Goal: Find specific page/section: Find specific page/section

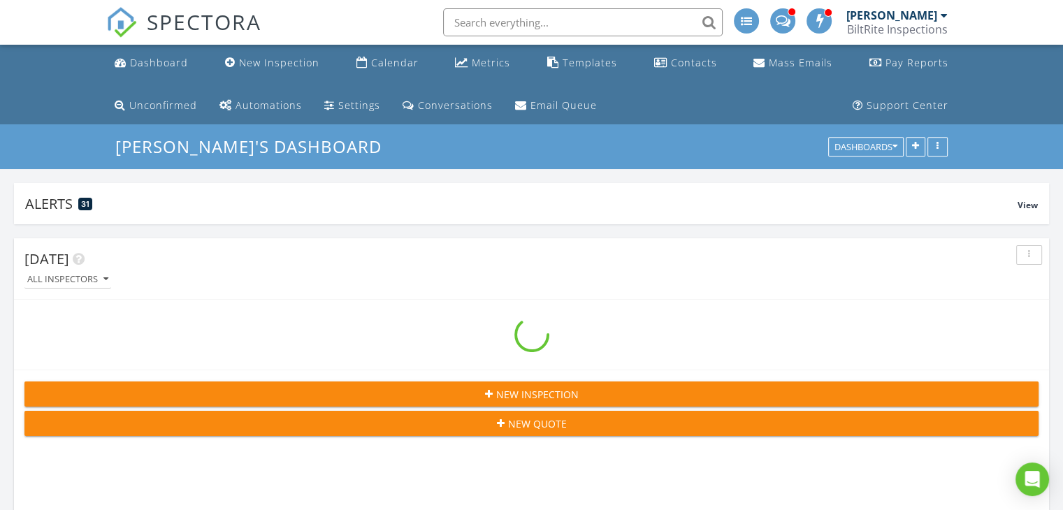
scroll to position [300, 1035]
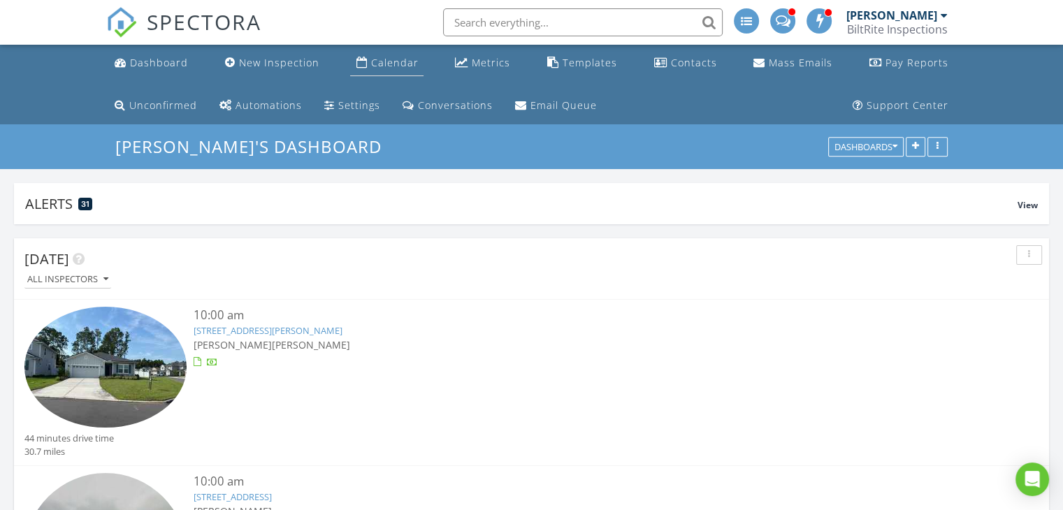
click at [370, 63] on div "Calendar" at bounding box center [394, 62] width 48 height 13
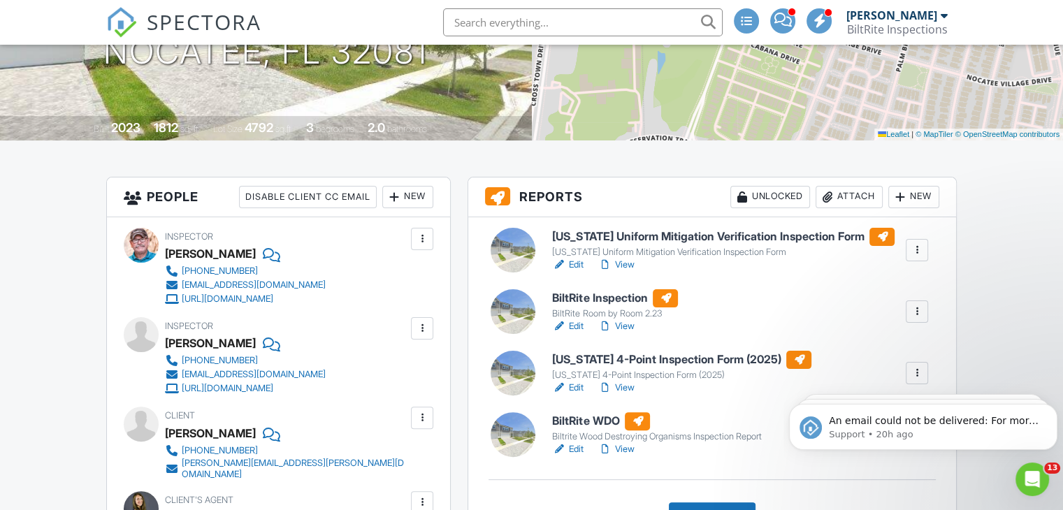
click at [625, 326] on link "View" at bounding box center [616, 326] width 36 height 14
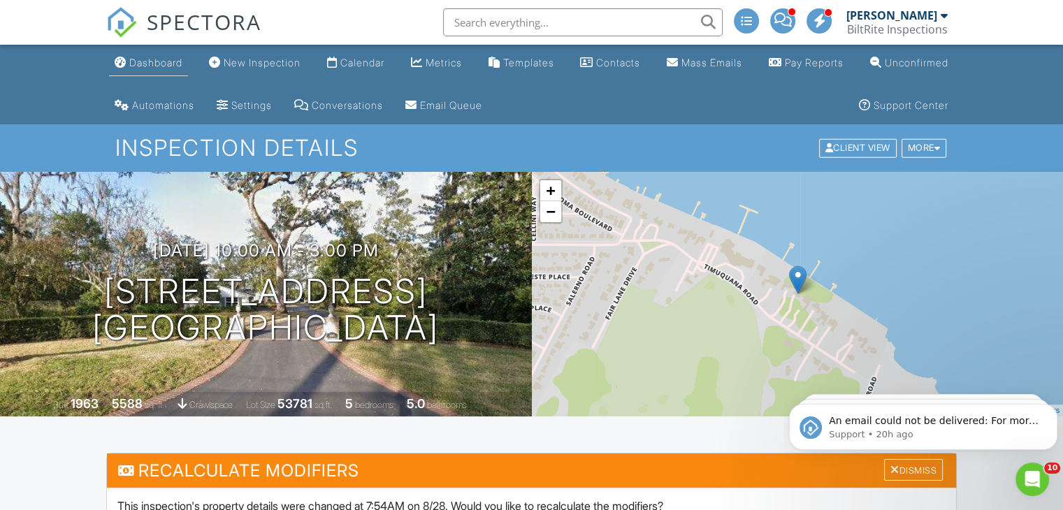
click at [164, 66] on div "Dashboard" at bounding box center [155, 63] width 53 height 12
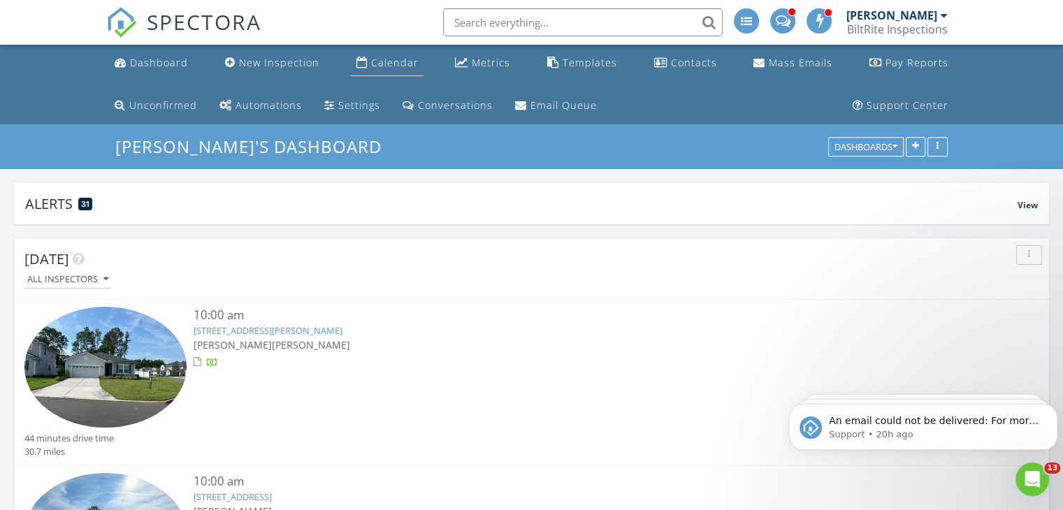
click at [370, 66] on div "Calendar" at bounding box center [394, 62] width 48 height 13
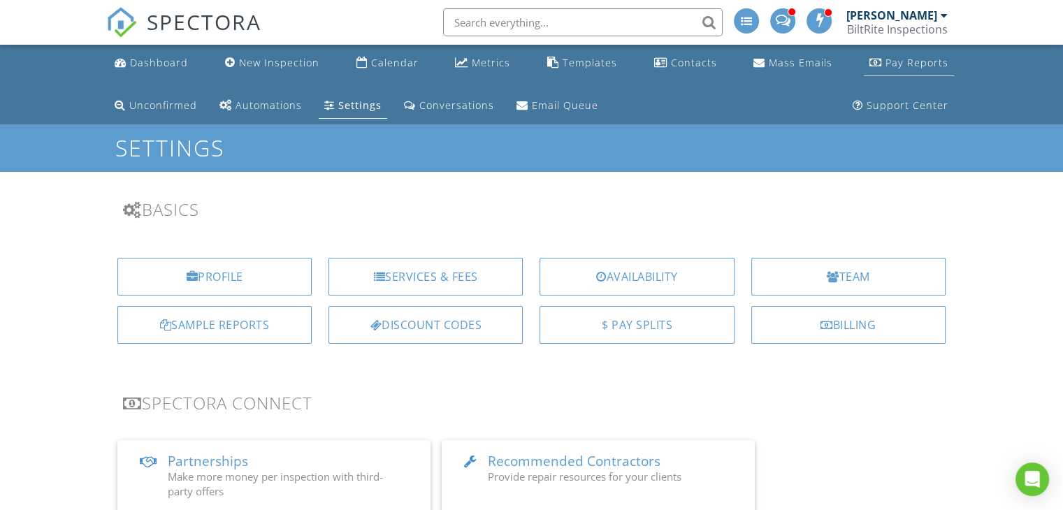
click at [885, 64] on div "Pay Reports" at bounding box center [916, 62] width 63 height 13
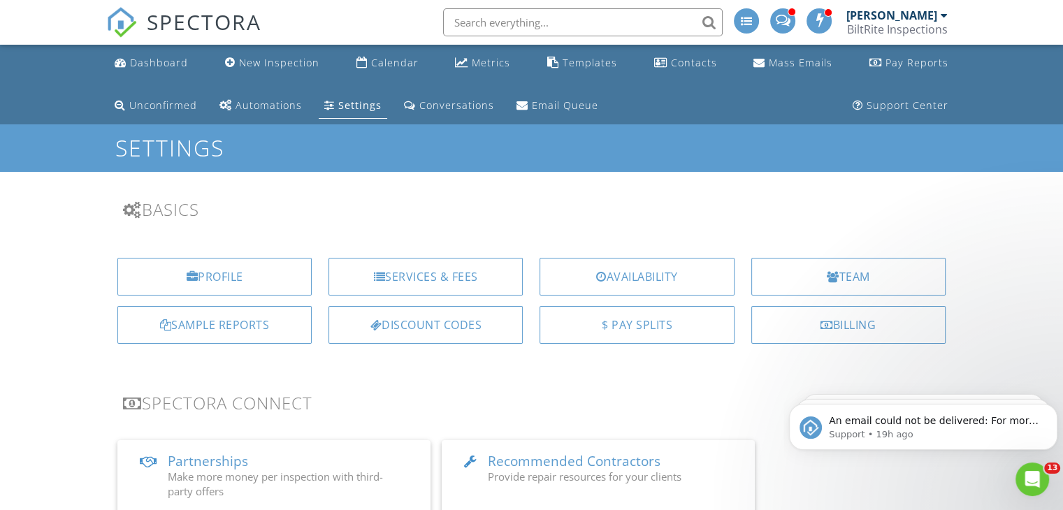
click at [514, 27] on input "text" at bounding box center [583, 22] width 280 height 28
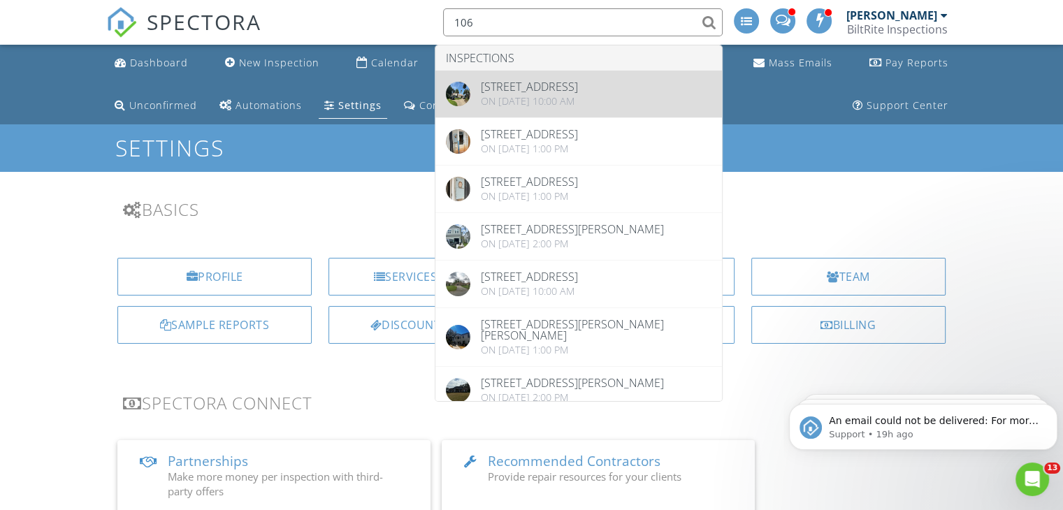
type input "106"
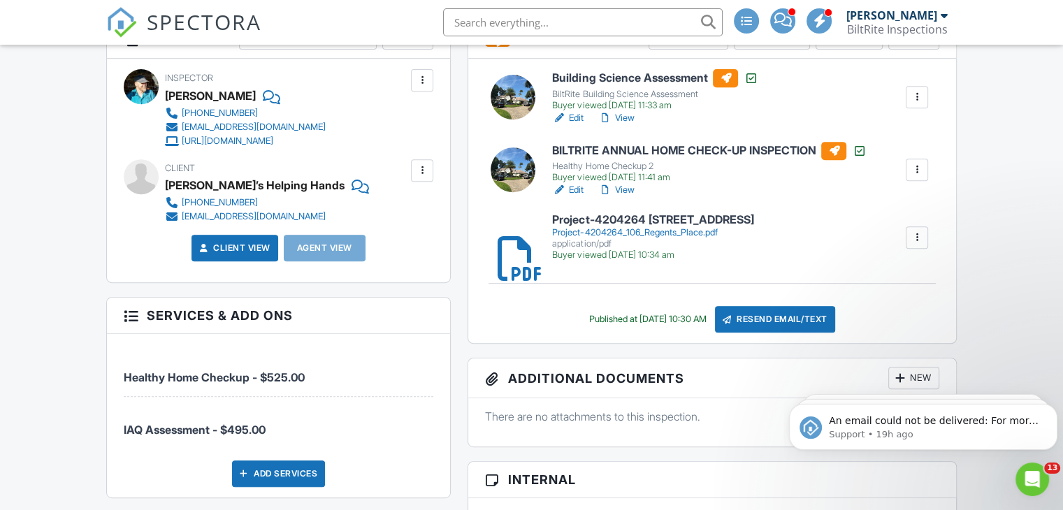
click at [617, 233] on div "Project-4204264_106_Regents_Place.pdf" at bounding box center [652, 232] width 201 height 11
click at [621, 113] on link "View" at bounding box center [616, 118] width 36 height 14
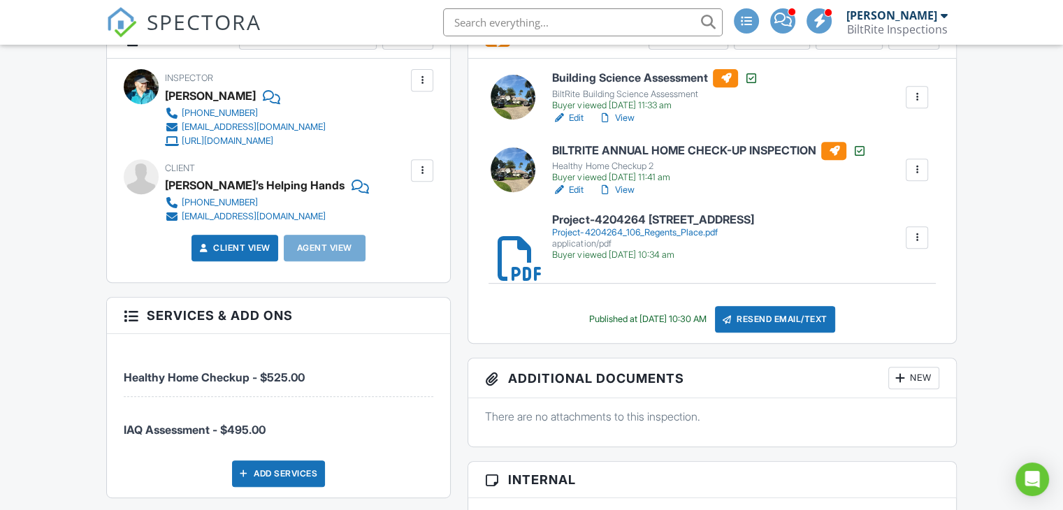
click at [622, 188] on link "View" at bounding box center [616, 190] width 36 height 14
